Goal: Task Accomplishment & Management: Manage account settings

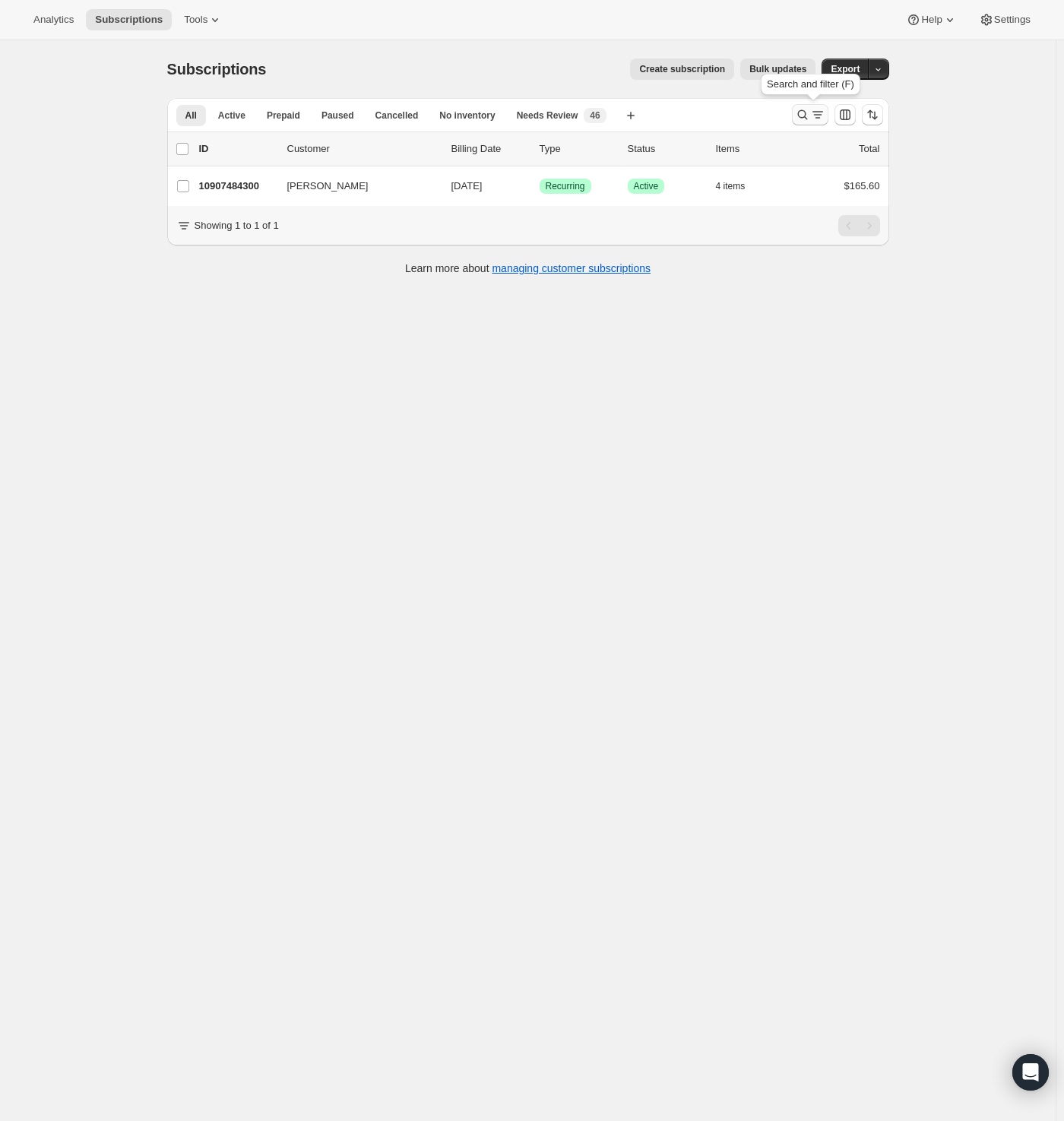
click at [801, 113] on icon "Search and filter results" at bounding box center [803, 115] width 15 height 15
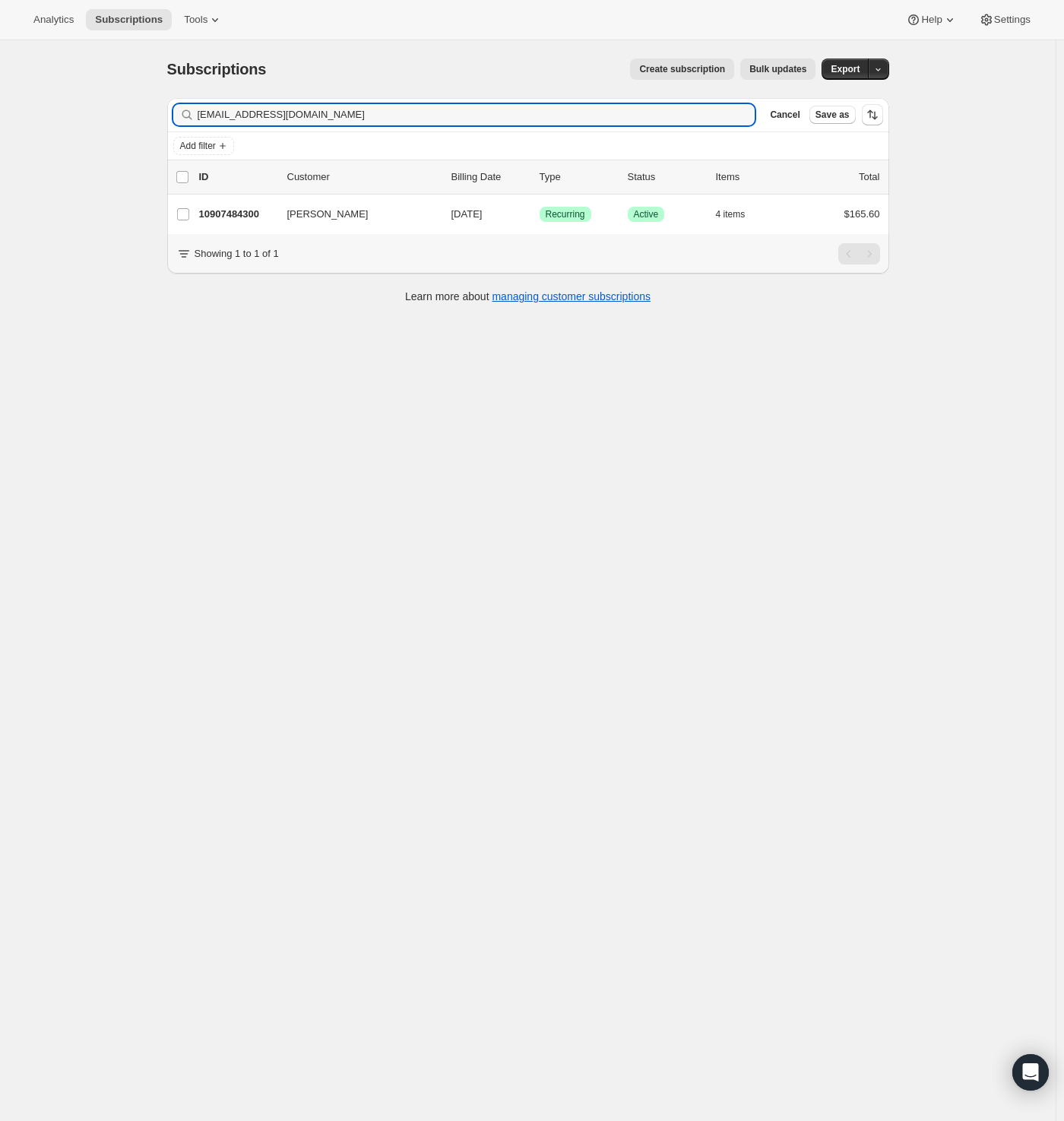
drag, startPoint x: 323, startPoint y: 118, endPoint x: -37, endPoint y: 138, distance: 360.6
click at [0, 138] on html "Analytics Subscriptions Tools Help Settings Skip to content Subscriptions. This…" at bounding box center [532, 560] width 1064 height 1121
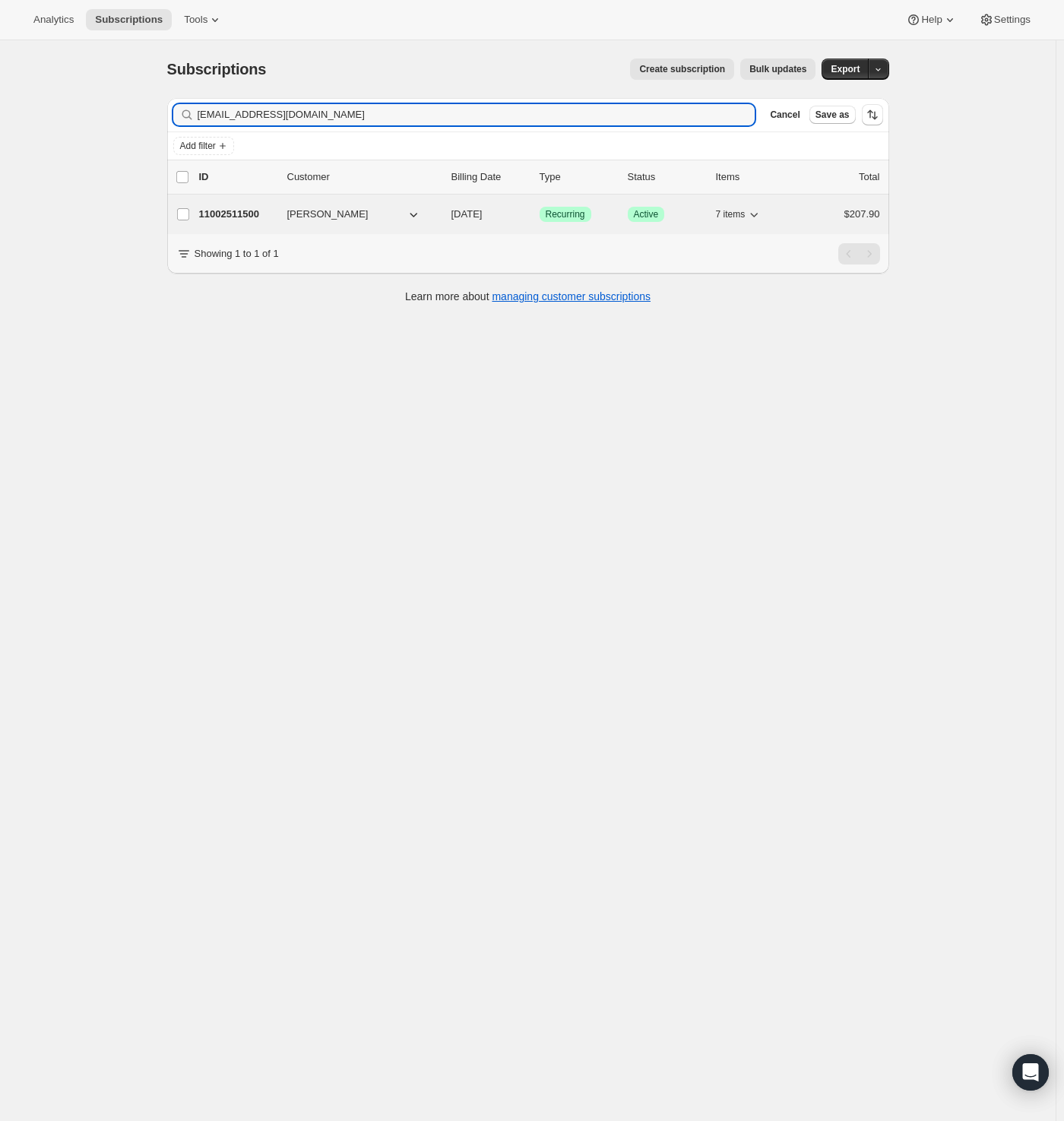
type input "[EMAIL_ADDRESS][DOMAIN_NAME]"
click at [216, 211] on p "11002511500" at bounding box center [237, 214] width 76 height 15
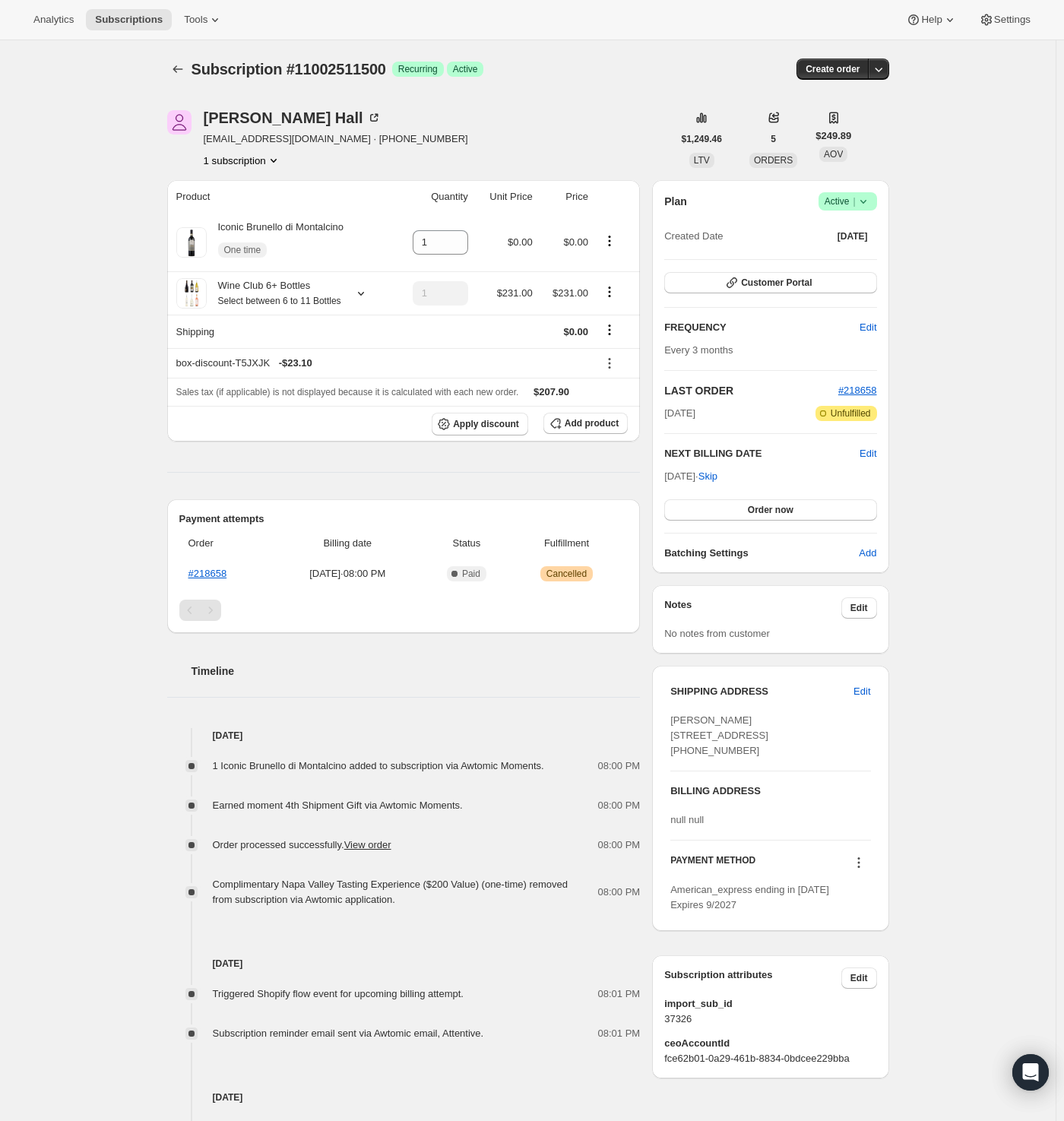
click at [870, 199] on icon at bounding box center [863, 201] width 15 height 15
click at [854, 257] on span "Cancel subscription" at bounding box center [845, 256] width 86 height 12
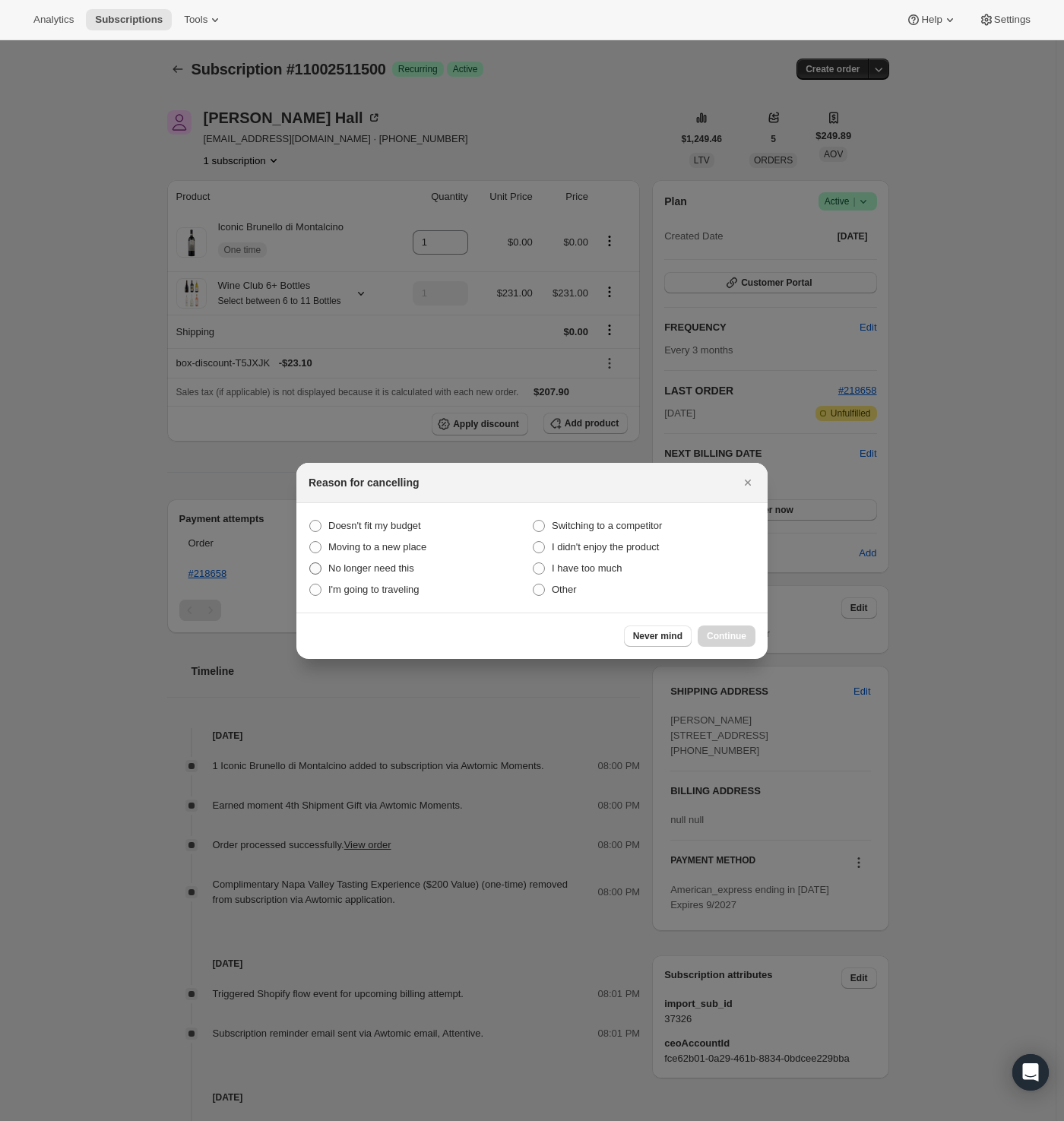
click at [358, 566] on span "No longer need this" at bounding box center [371, 567] width 86 height 12
click at [310, 563] on this "No longer need this" at bounding box center [310, 562] width 1 height 1
radio this "true"
click at [723, 630] on span "Continue" at bounding box center [726, 636] width 39 height 12
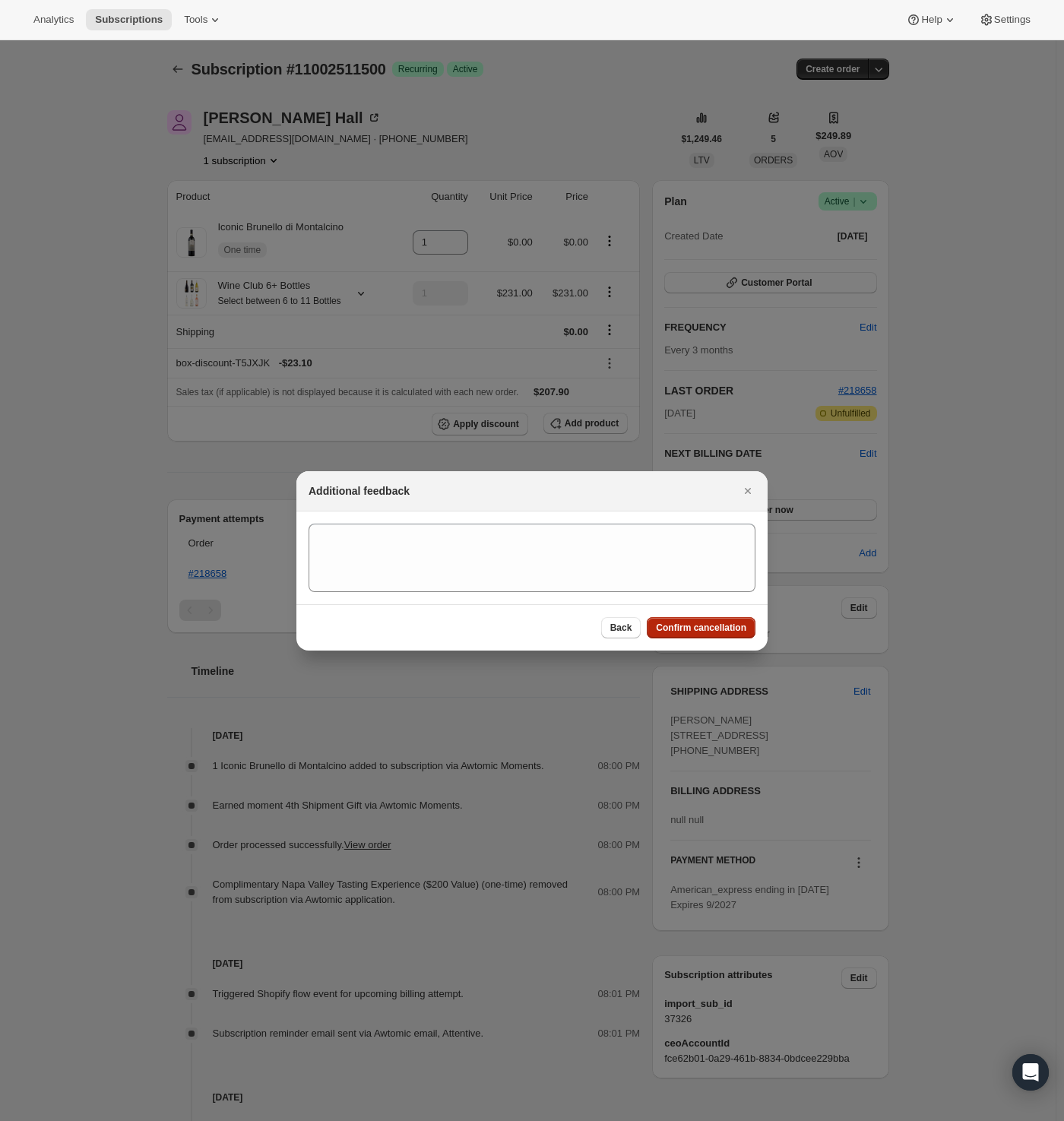
click at [695, 630] on span "Confirm cancellation" at bounding box center [701, 627] width 90 height 12
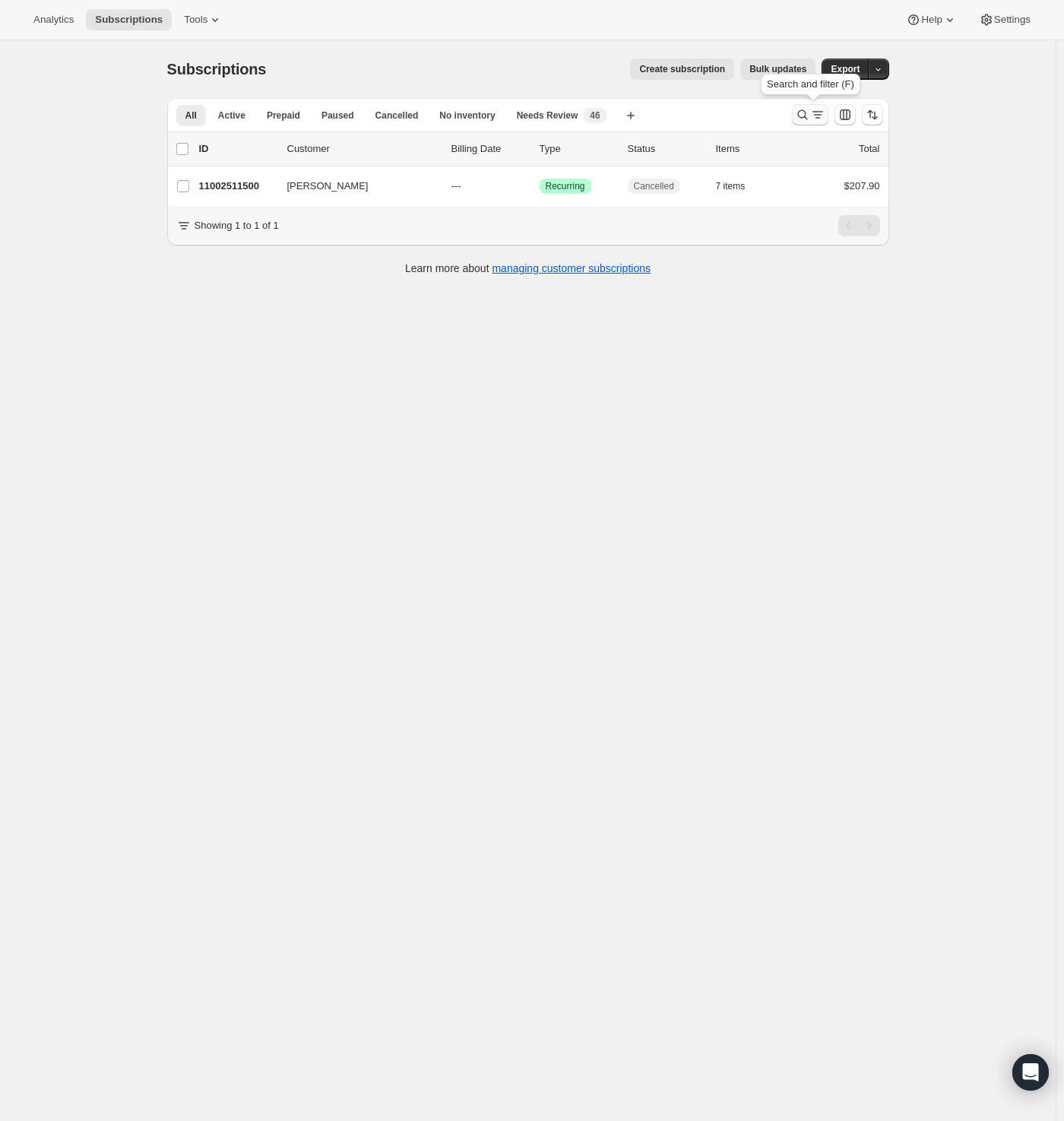
click at [813, 118] on icon "Search and filter results" at bounding box center [817, 115] width 15 height 15
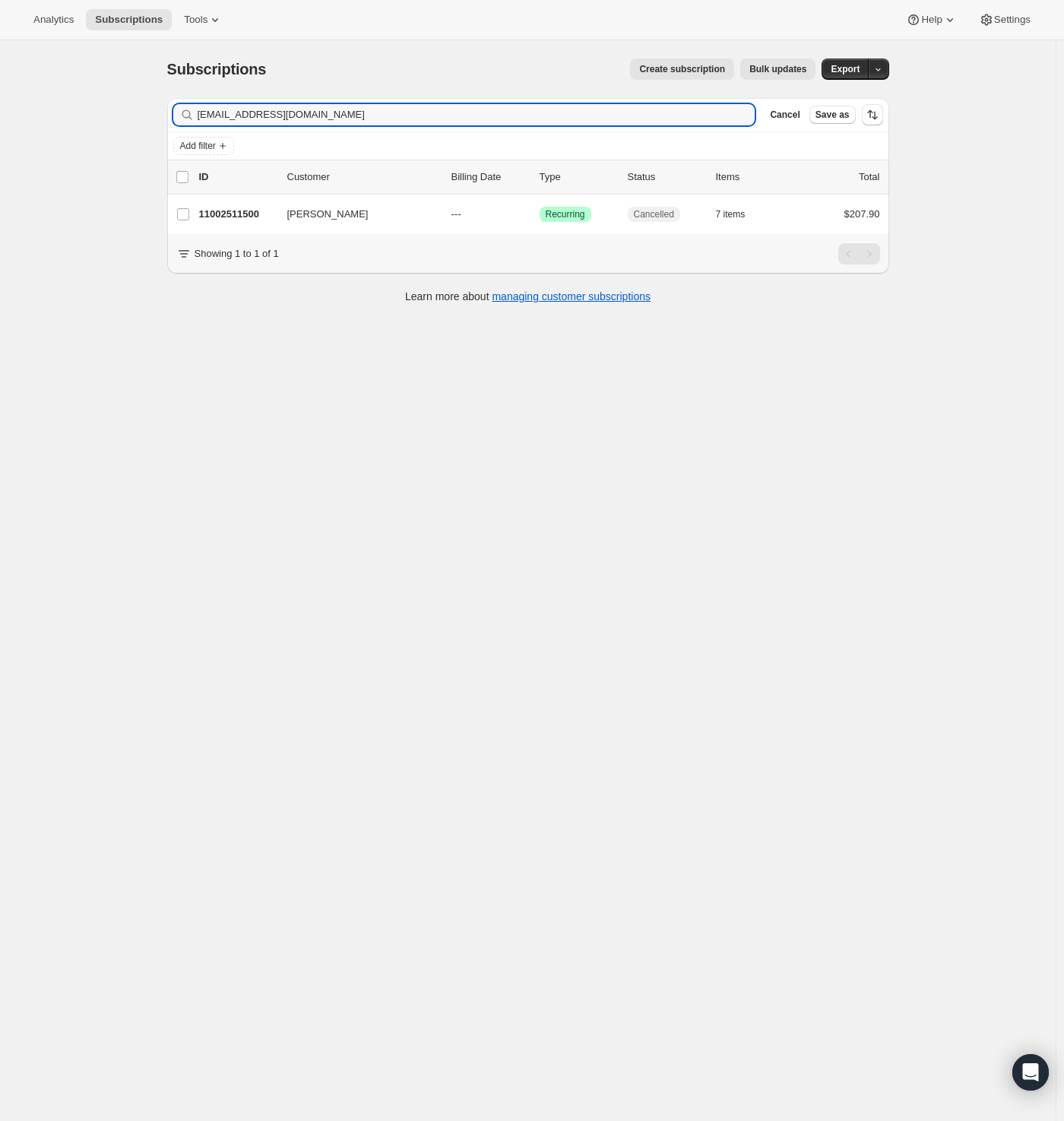
drag, startPoint x: 310, startPoint y: 116, endPoint x: -115, endPoint y: 121, distance: 425.0
click at [0, 121] on html "Analytics Subscriptions Tools Help Settings Skip to content Subscriptions. This…" at bounding box center [532, 560] width 1064 height 1121
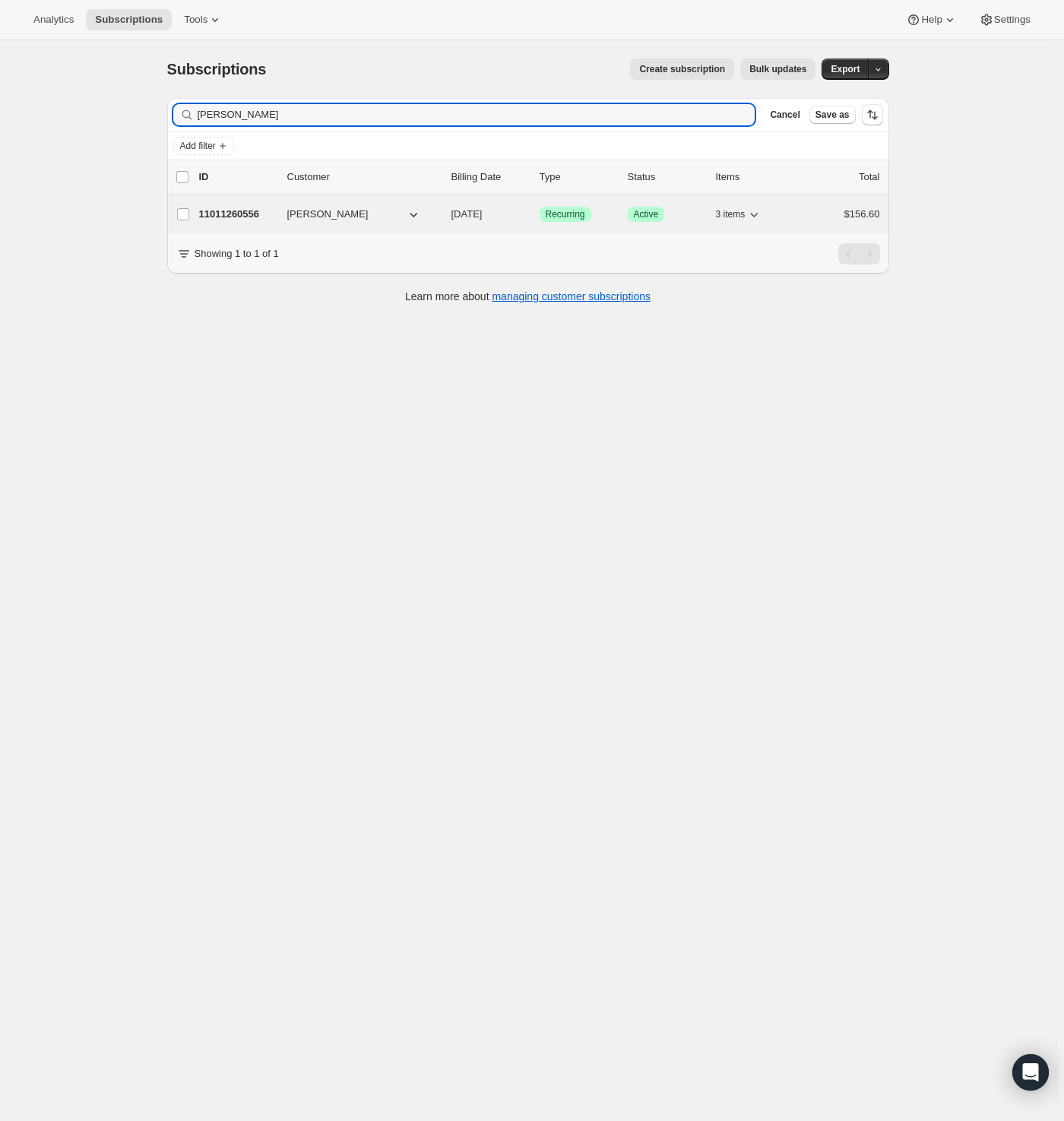
type input "[PERSON_NAME]"
click at [250, 211] on p "11011260556" at bounding box center [237, 214] width 76 height 15
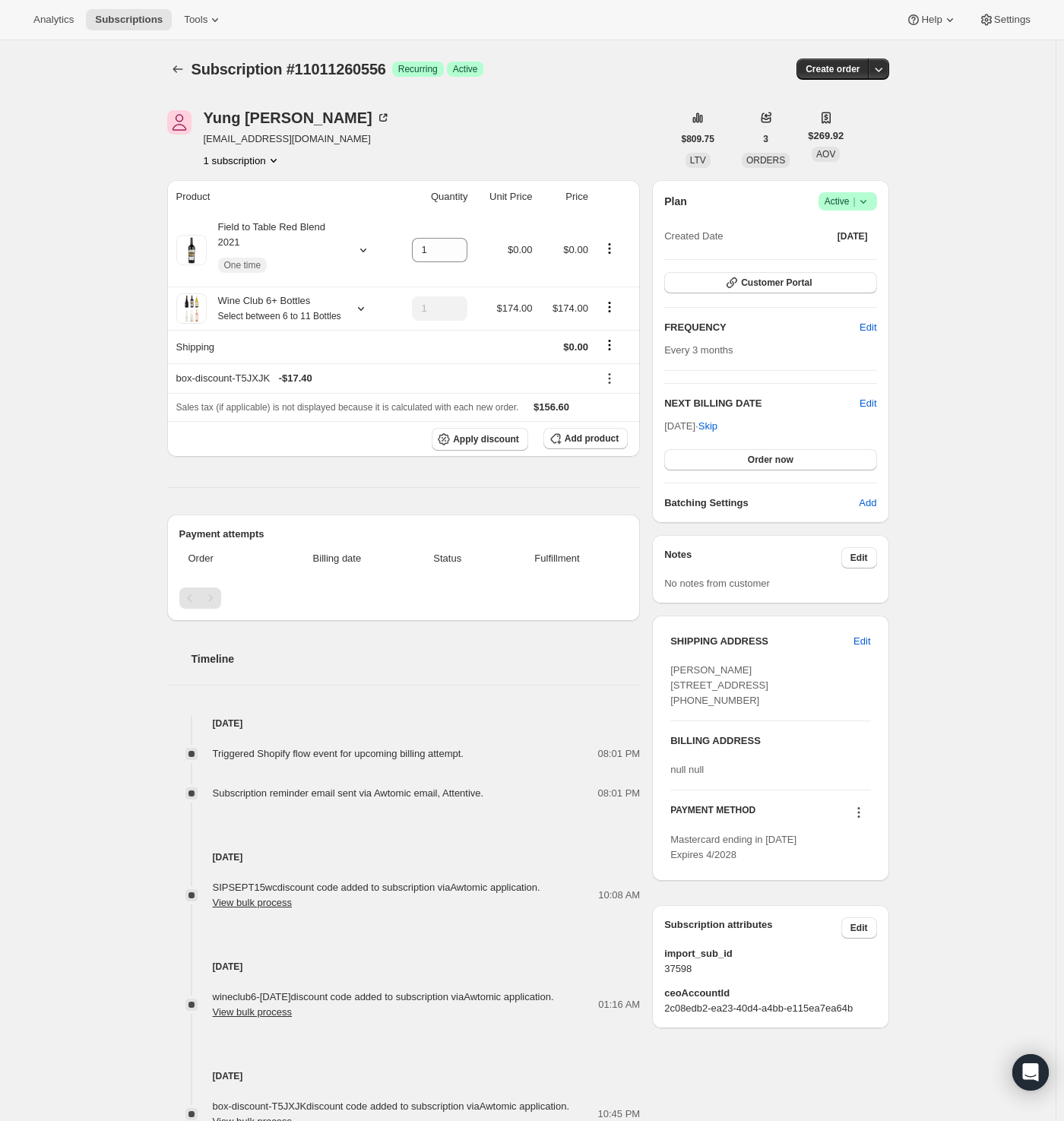
click at [869, 195] on icon at bounding box center [863, 201] width 15 height 15
click at [851, 256] on span "Cancel subscription" at bounding box center [845, 256] width 86 height 12
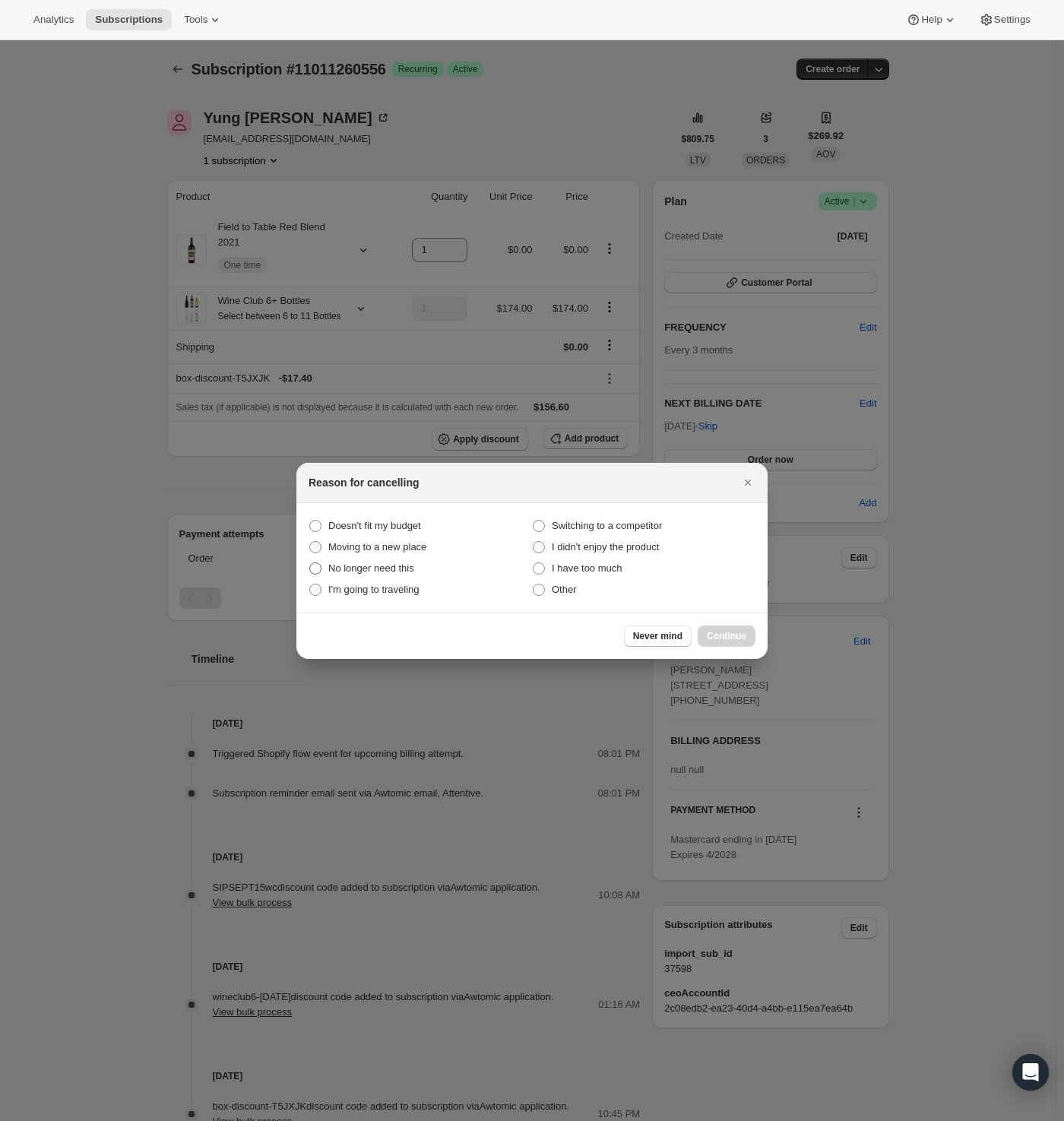
click at [362, 571] on span "No longer need this" at bounding box center [371, 567] width 86 height 12
click at [310, 563] on this "No longer need this" at bounding box center [310, 562] width 1 height 1
radio this "true"
click at [730, 635] on span "Continue" at bounding box center [726, 636] width 39 height 12
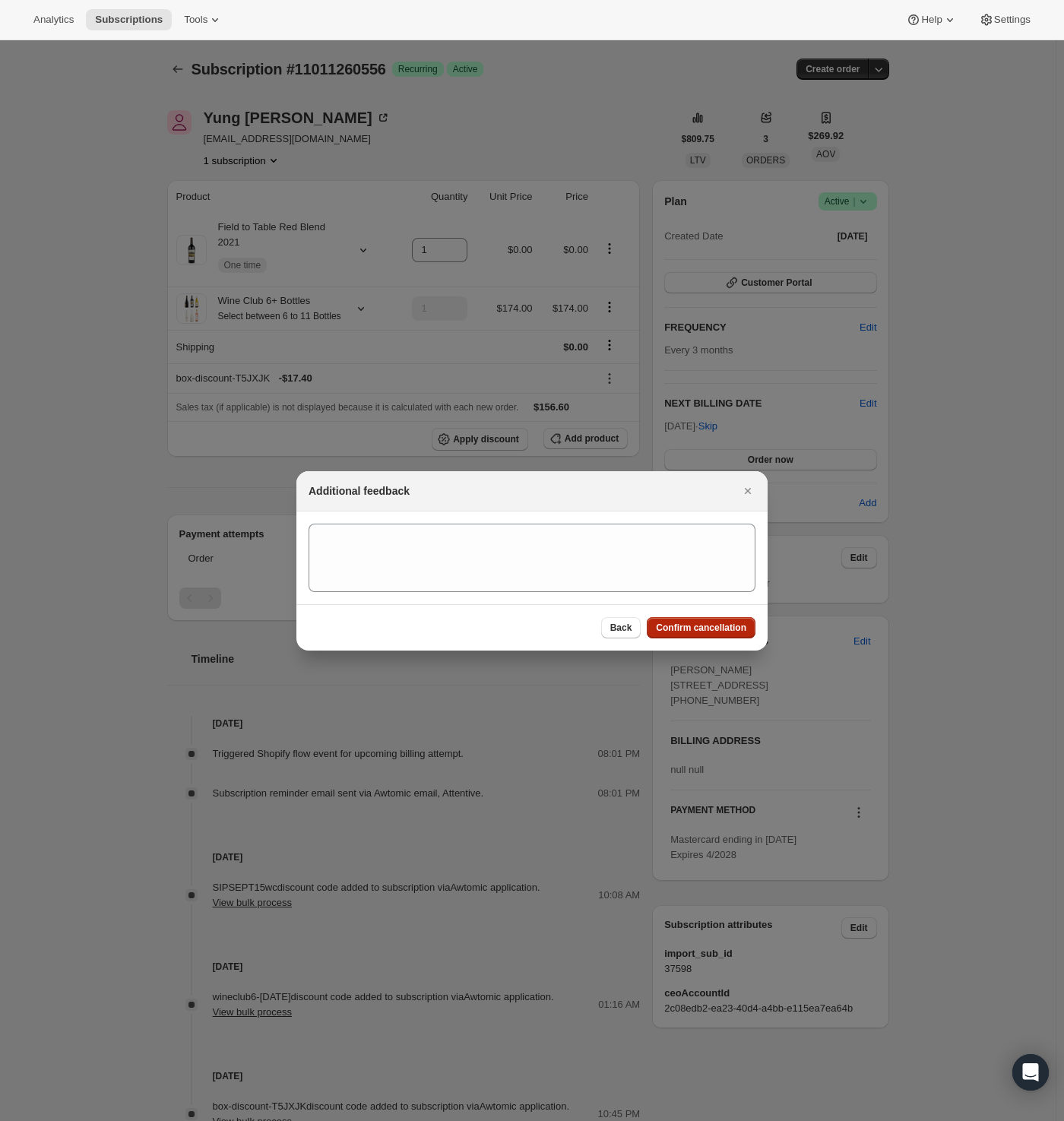
click at [730, 634] on button "Confirm cancellation" at bounding box center [701, 627] width 108 height 21
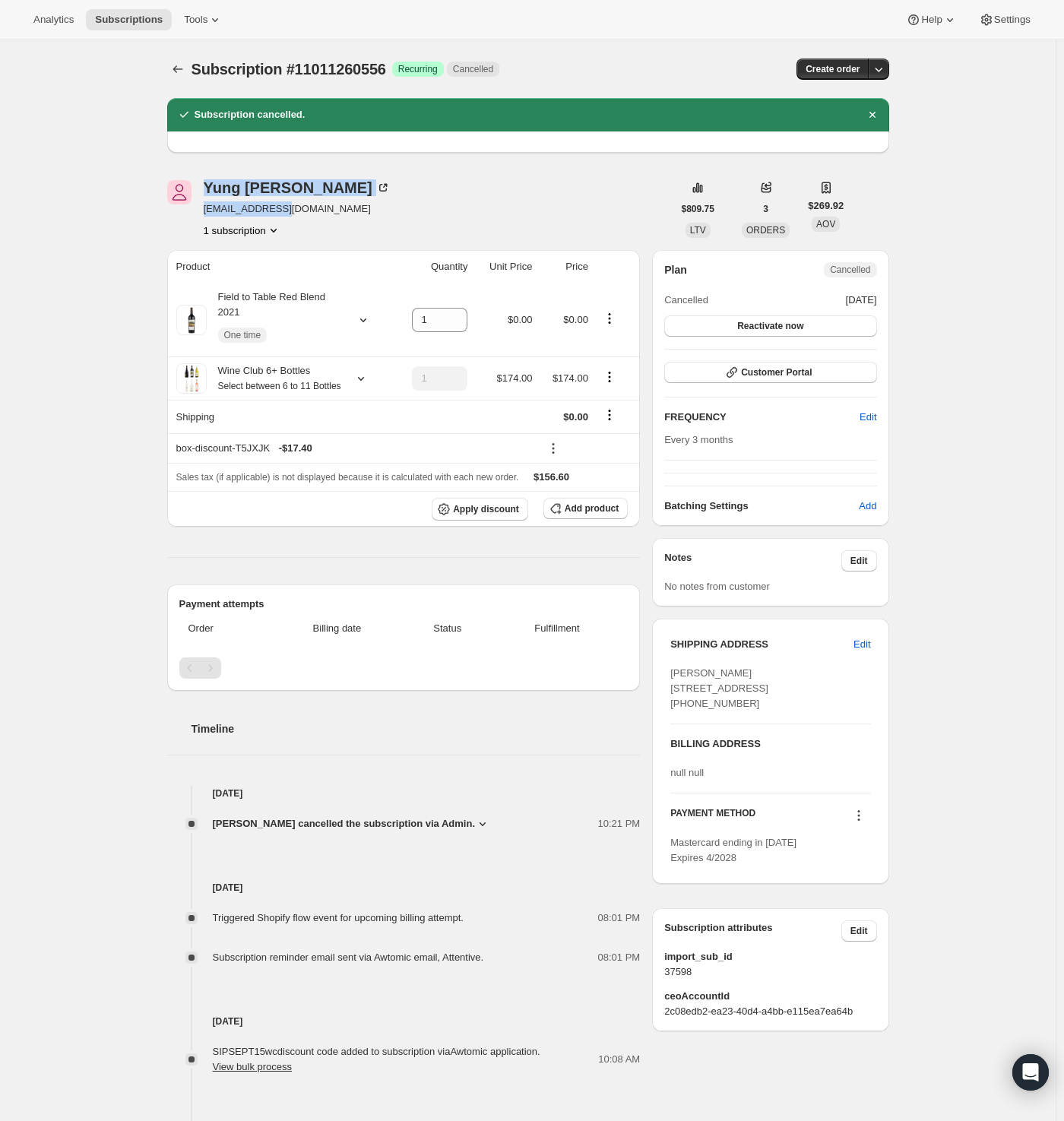
drag, startPoint x: 200, startPoint y: 214, endPoint x: 311, endPoint y: 214, distance: 111.0
click at [304, 211] on div "[PERSON_NAME] [EMAIL_ADDRESS][DOMAIN_NAME] 1 subscription" at bounding box center [420, 209] width 506 height 57
click at [312, 214] on div "[PERSON_NAME] [EMAIL_ADDRESS][DOMAIN_NAME] 1 subscription" at bounding box center [420, 209] width 506 height 57
drag, startPoint x: 296, startPoint y: 212, endPoint x: 207, endPoint y: 213, distance: 89.0
click at [207, 213] on div "[PERSON_NAME] [EMAIL_ADDRESS][DOMAIN_NAME] 1 subscription" at bounding box center [420, 209] width 506 height 57
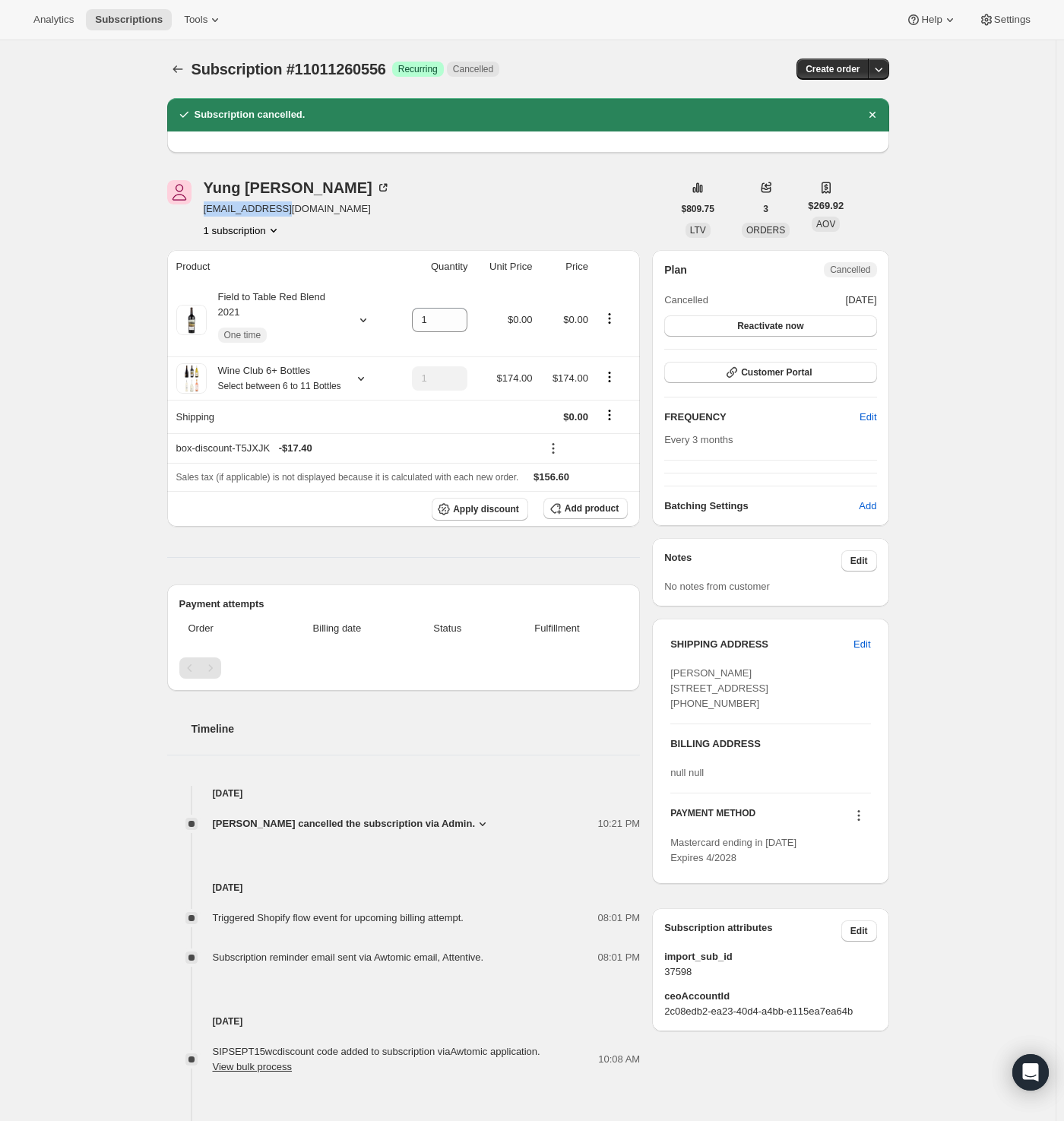
copy span "[EMAIL_ADDRESS][DOMAIN_NAME]"
